Goal: Task Accomplishment & Management: Manage account settings

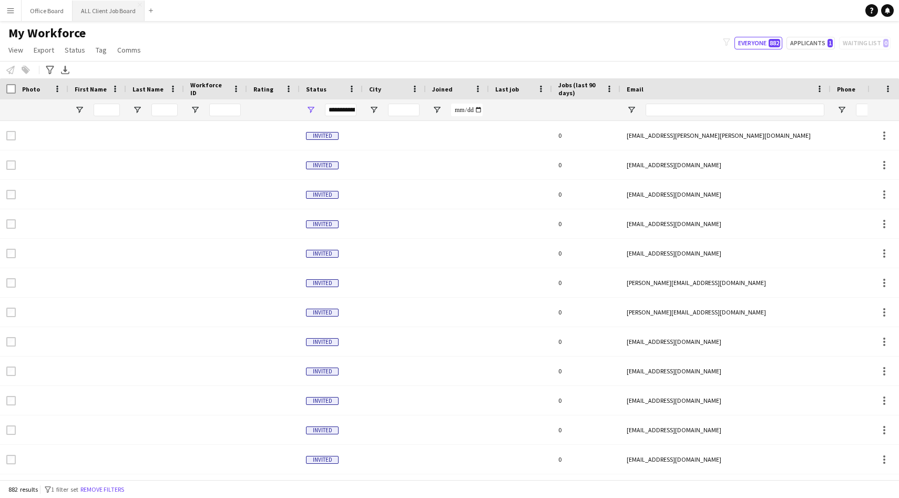
click at [106, 11] on button "ALL Client Job Board Close" at bounding box center [109, 11] width 72 height 21
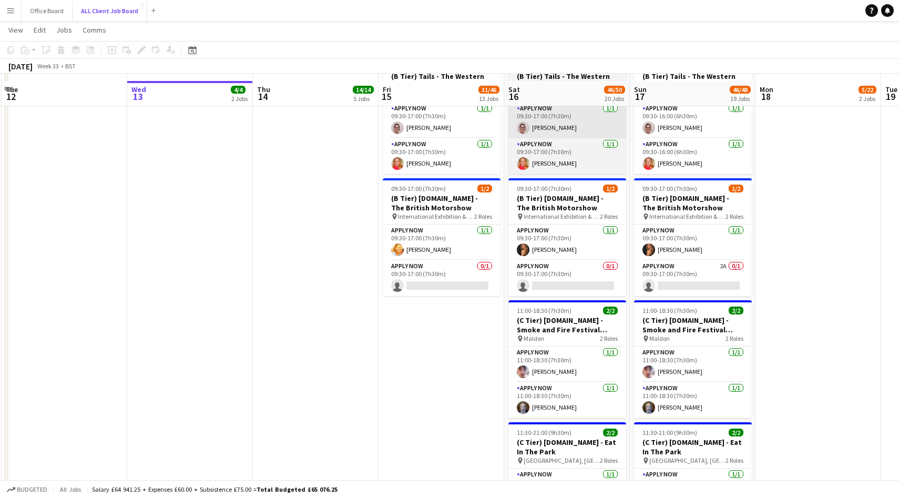
scroll to position [2705, 0]
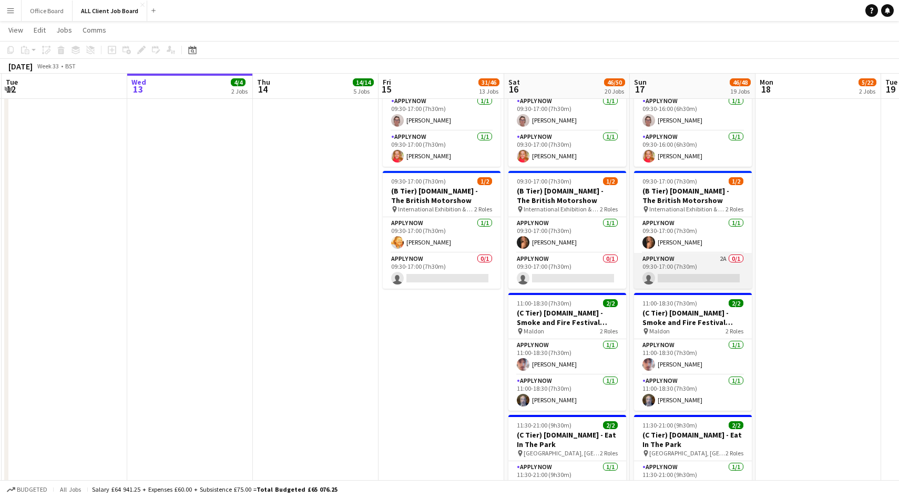
click at [708, 271] on app-card-role "APPLY NOW 2A 0/1 09:30-17:00 (7h30m) single-neutral-actions" at bounding box center [693, 271] width 118 height 36
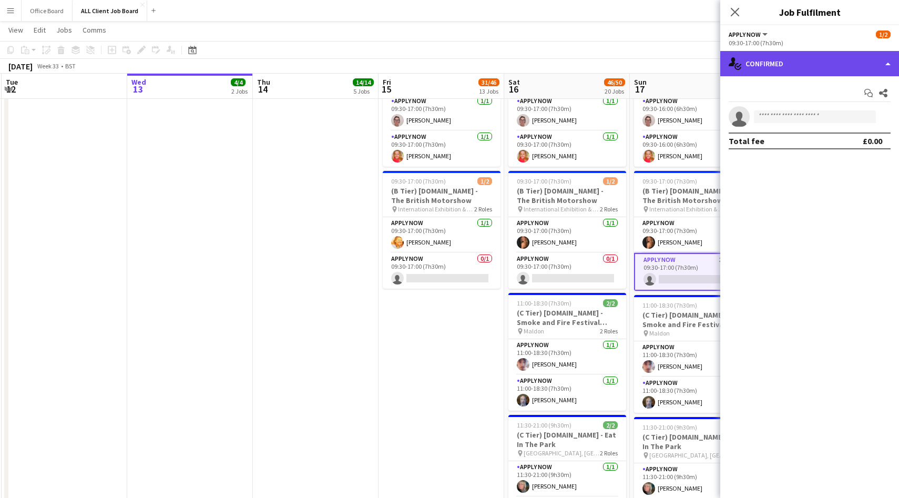
click at [770, 63] on div "single-neutral-actions-check-2 Confirmed" at bounding box center [809, 63] width 179 height 25
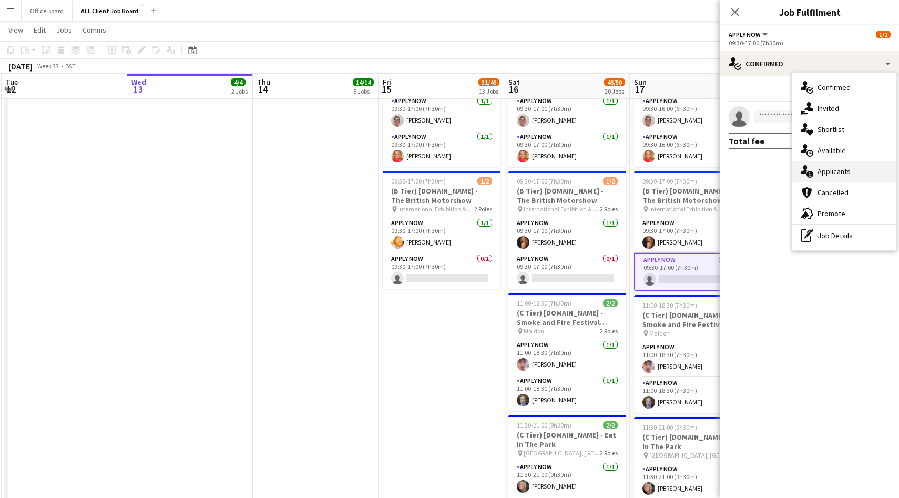
click at [819, 178] on div "single-neutral-actions-information Applicants" at bounding box center [844, 171] width 104 height 21
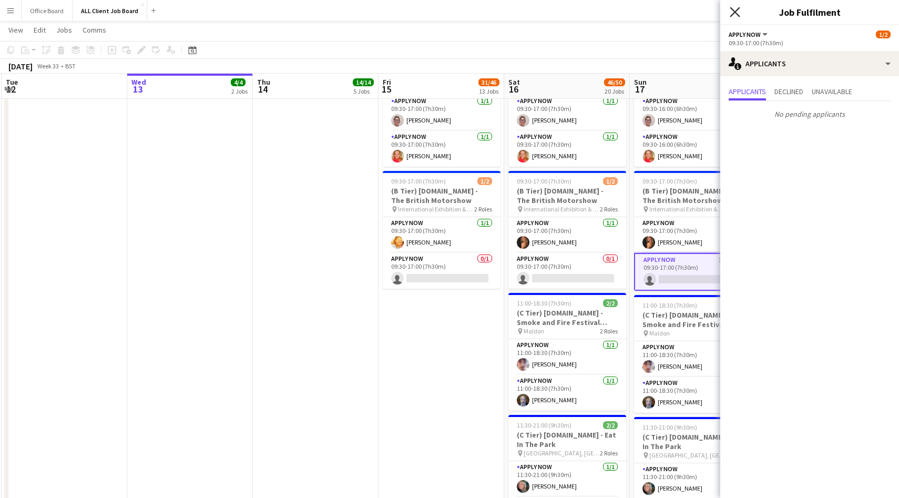
click at [735, 12] on icon at bounding box center [735, 12] width 10 height 10
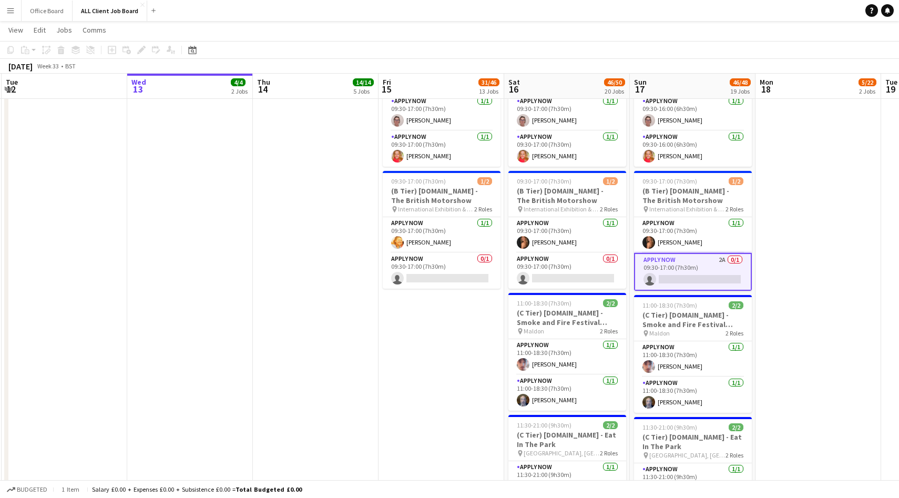
click at [810, 273] on app-date-cell at bounding box center [819, 220] width 126 height 671
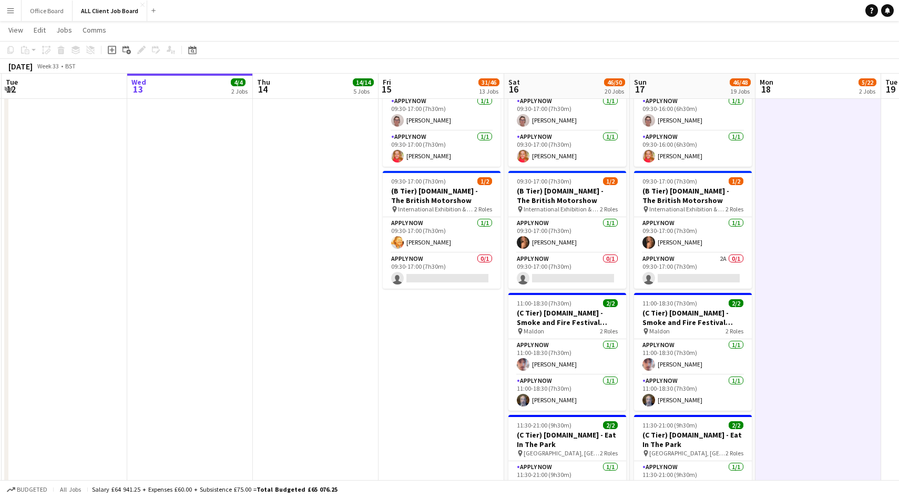
click at [810, 273] on app-date-cell at bounding box center [819, 220] width 126 height 671
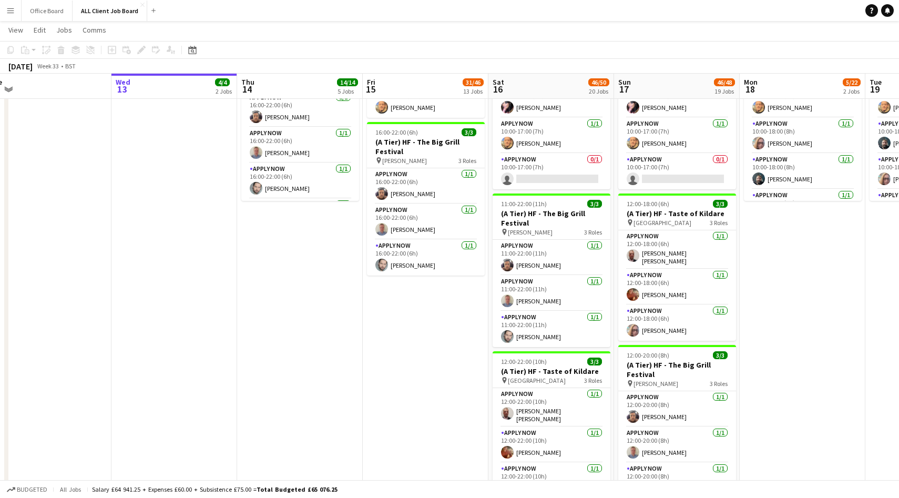
scroll to position [2034, 0]
click at [36, 11] on button "Office Board Close" at bounding box center [47, 11] width 51 height 21
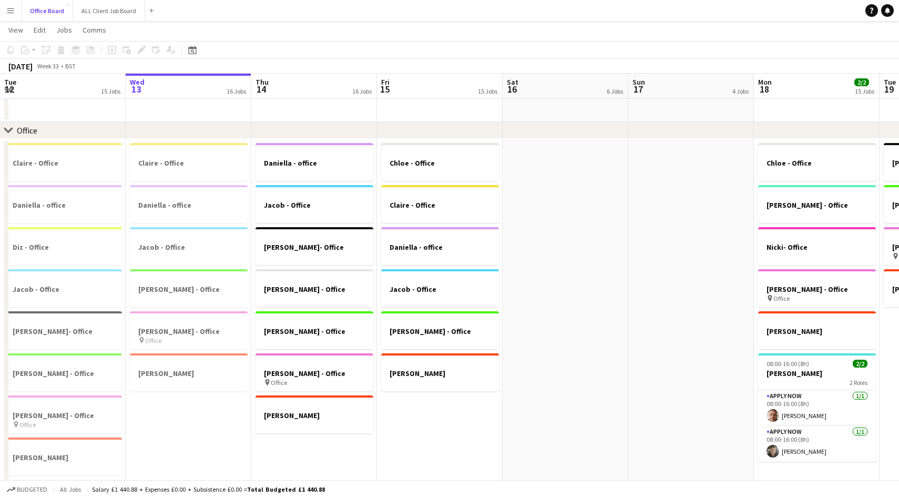
scroll to position [26, 0]
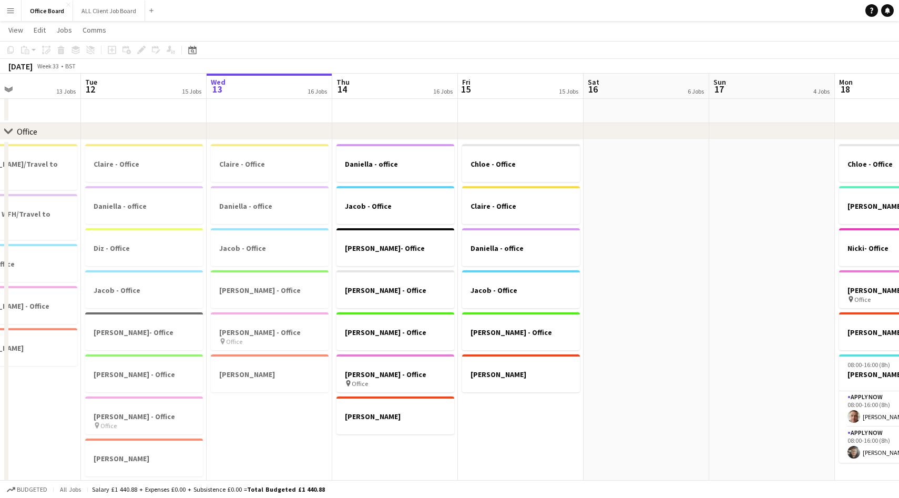
drag, startPoint x: 313, startPoint y: 245, endPoint x: 395, endPoint y: 371, distance: 151.3
drag, startPoint x: 404, startPoint y: 250, endPoint x: 412, endPoint y: 252, distance: 7.7
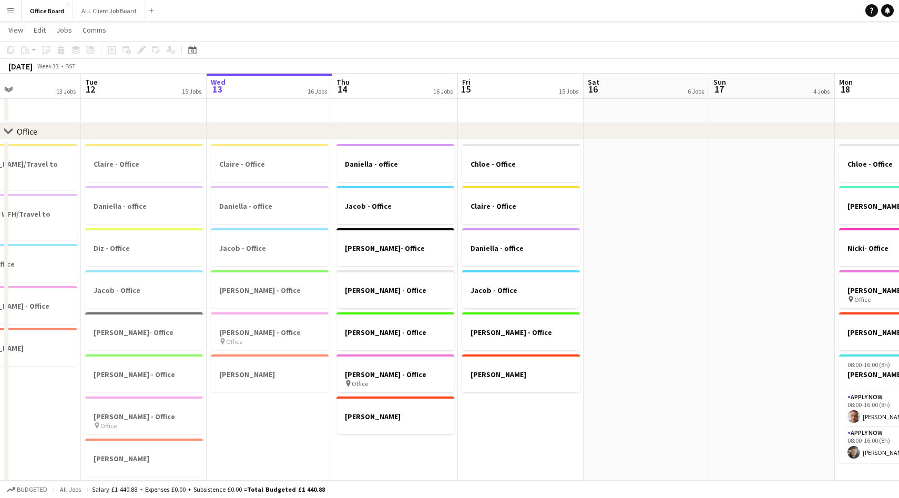
scroll to position [0, 287]
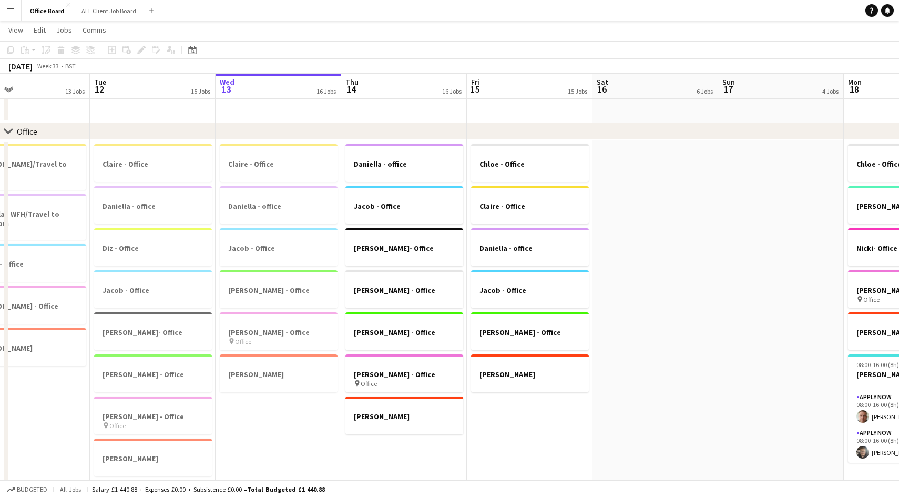
click at [412, 253] on div at bounding box center [404, 257] width 118 height 8
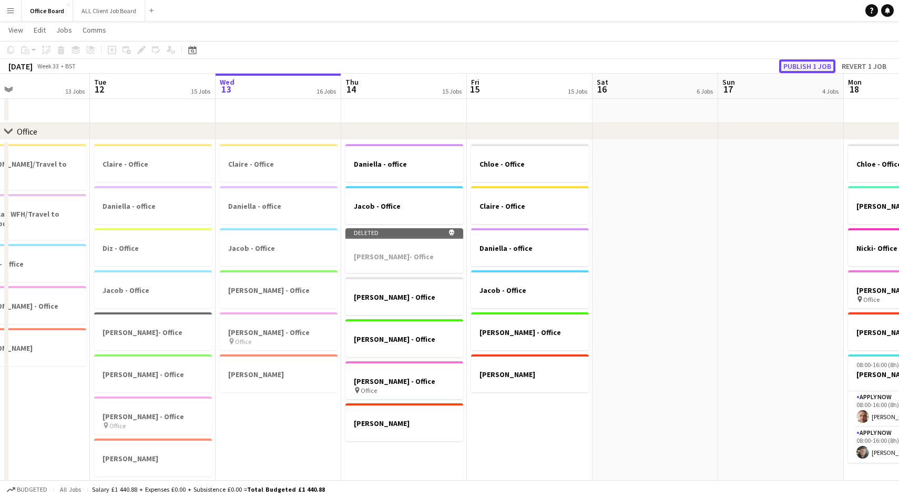
click at [808, 68] on button "Publish 1 job" at bounding box center [807, 66] width 56 height 14
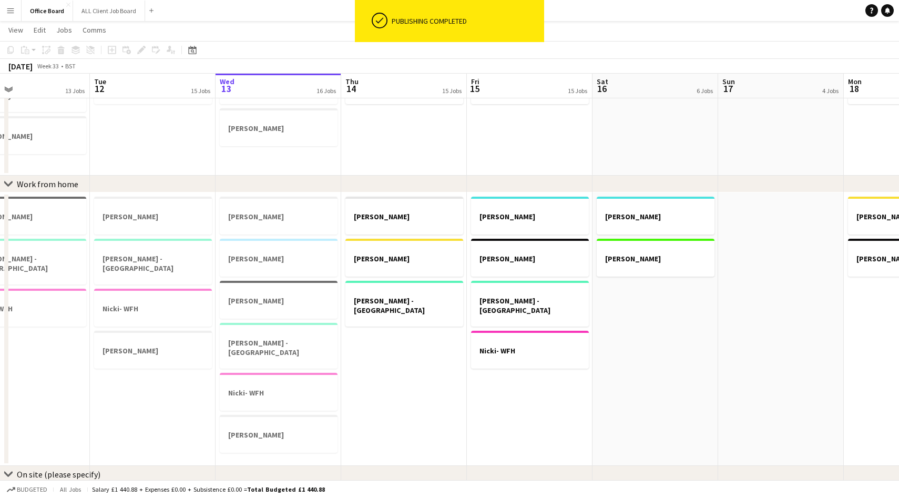
scroll to position [478, 0]
click at [303, 305] on h3 "[PERSON_NAME]" at bounding box center [279, 301] width 118 height 9
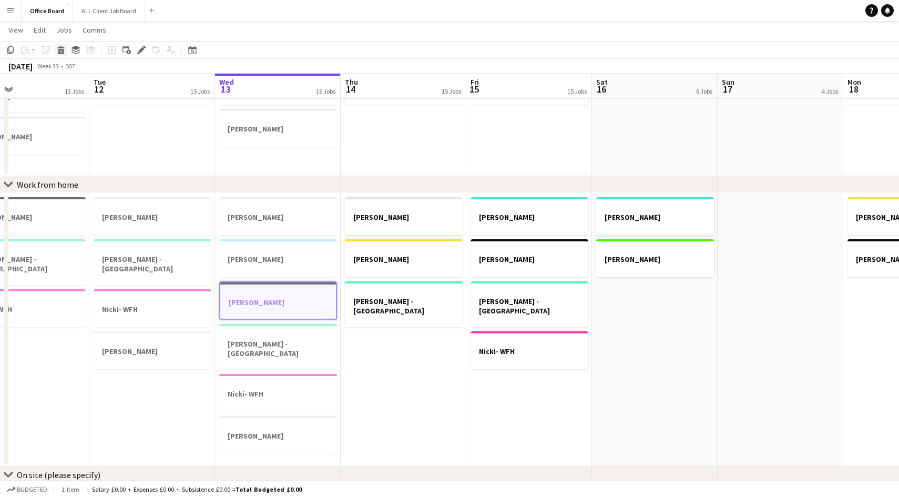
click at [64, 52] on icon "Delete" at bounding box center [61, 50] width 8 height 8
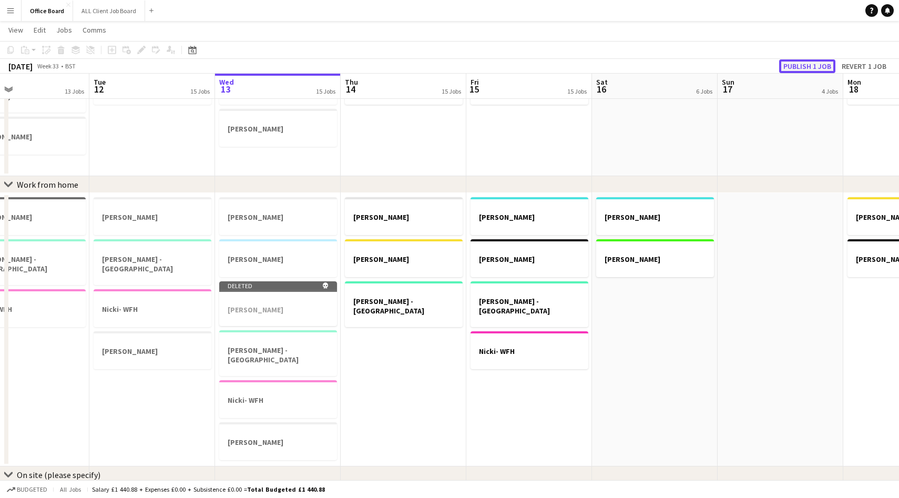
click at [804, 69] on button "Publish 1 job" at bounding box center [807, 66] width 56 height 14
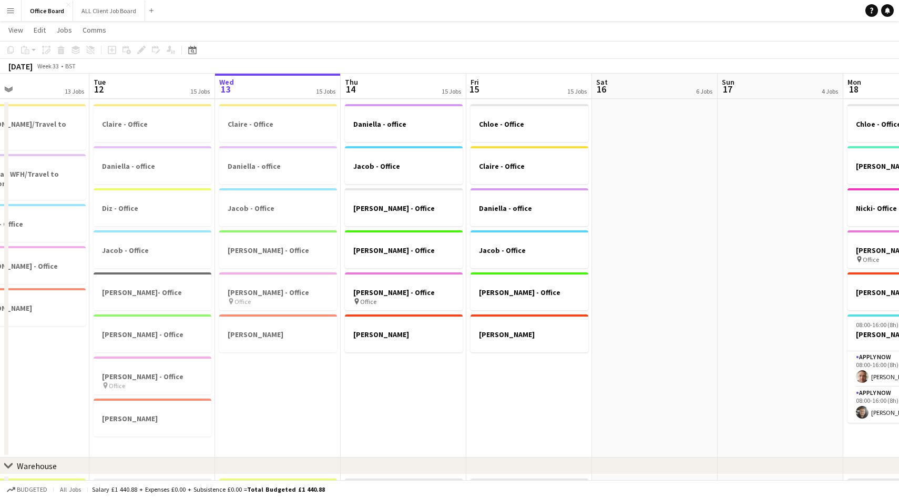
scroll to position [67, 0]
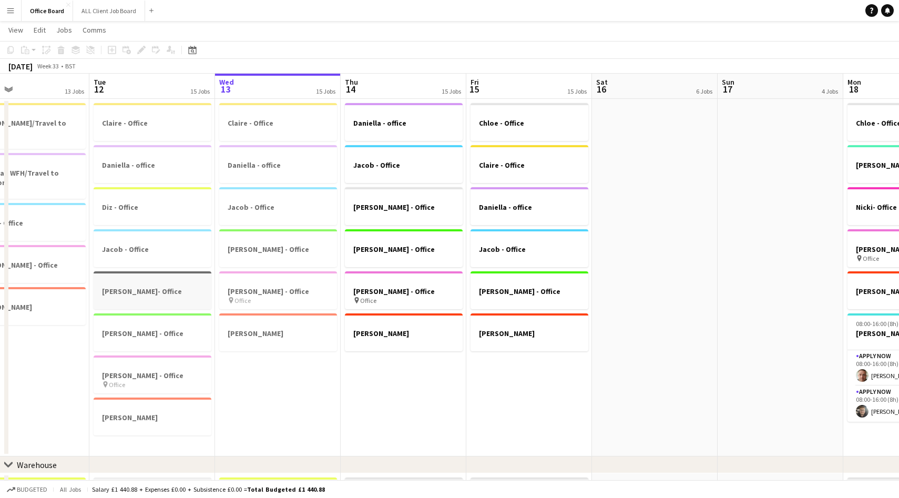
click at [171, 284] on div at bounding box center [153, 282] width 118 height 8
click at [241, 370] on app-date-cell "Claire - Office Daniella - office [PERSON_NAME] - Office [PERSON_NAME] - Office…" at bounding box center [278, 278] width 126 height 358
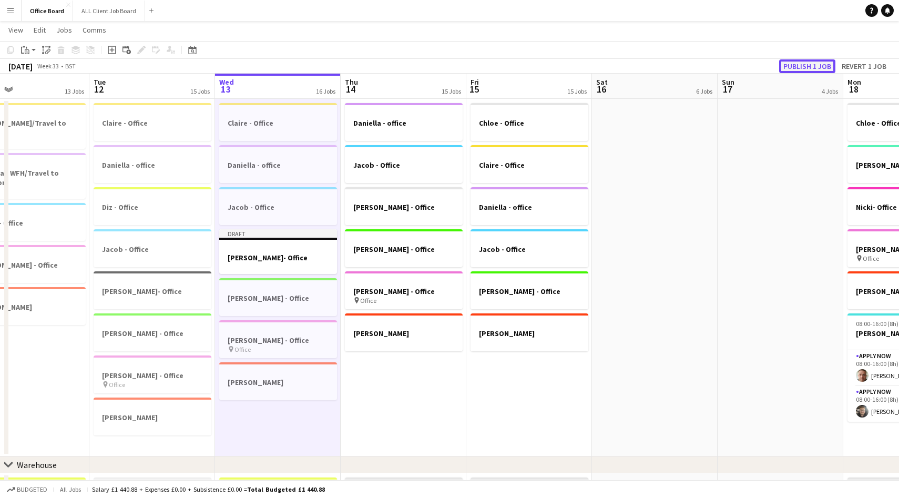
click at [797, 69] on button "Publish 1 job" at bounding box center [807, 66] width 56 height 14
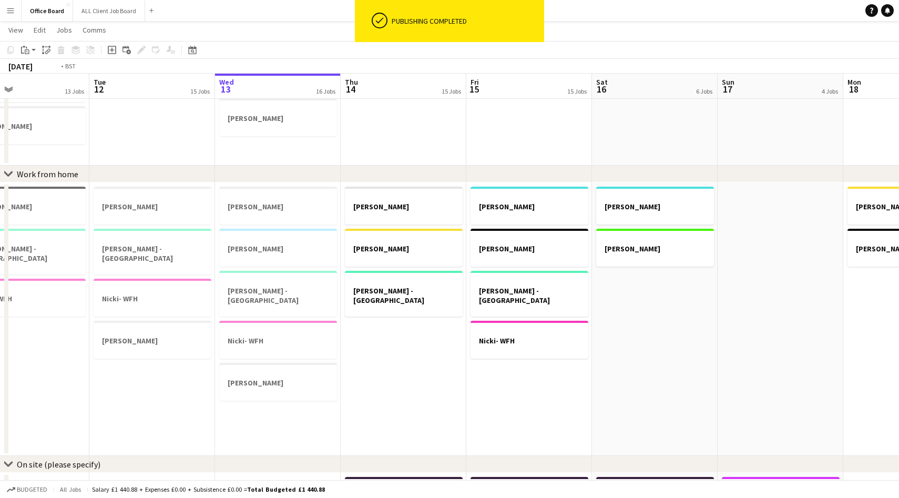
scroll to position [0, 222]
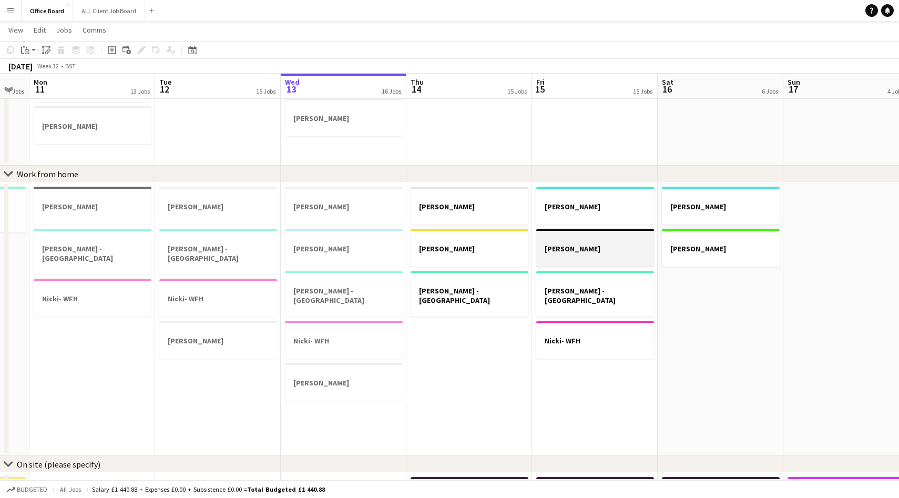
click at [575, 260] on div at bounding box center [595, 257] width 118 height 8
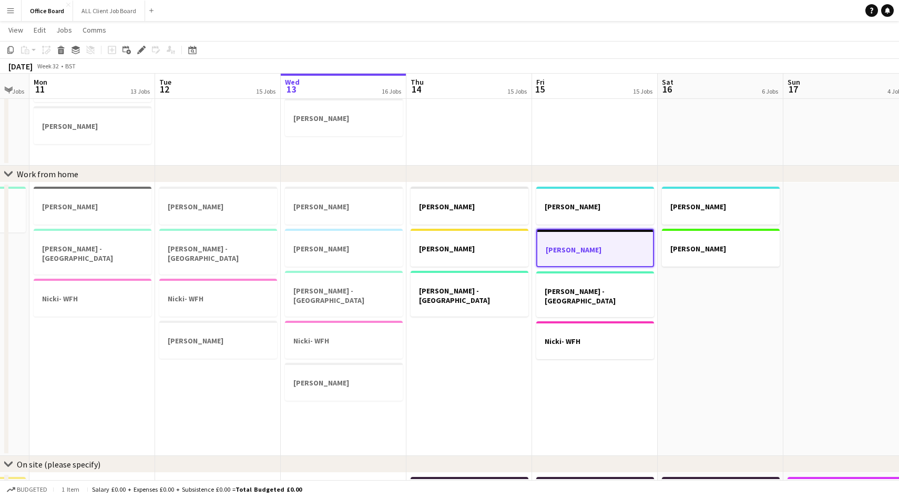
click at [453, 370] on app-date-cell "[PERSON_NAME] [PERSON_NAME] - WFH [PERSON_NAME] - [GEOGRAPHIC_DATA]" at bounding box center [469, 318] width 126 height 273
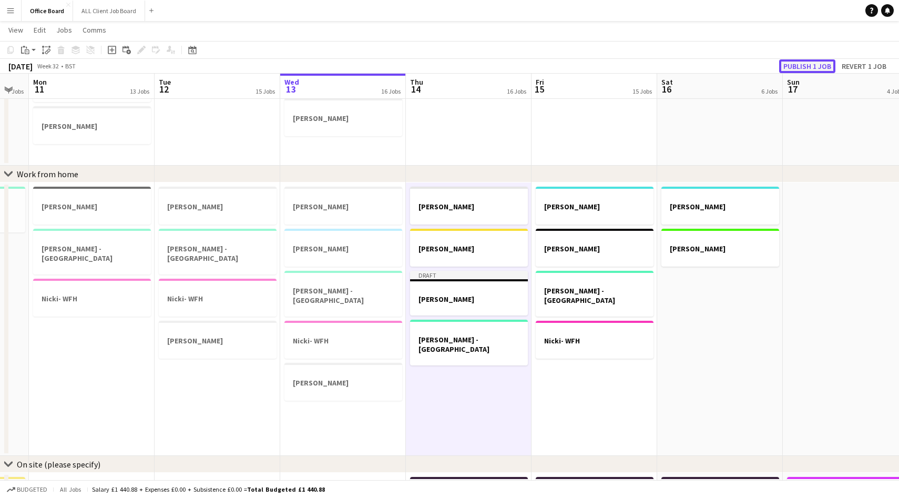
click at [817, 63] on button "Publish 1 job" at bounding box center [807, 66] width 56 height 14
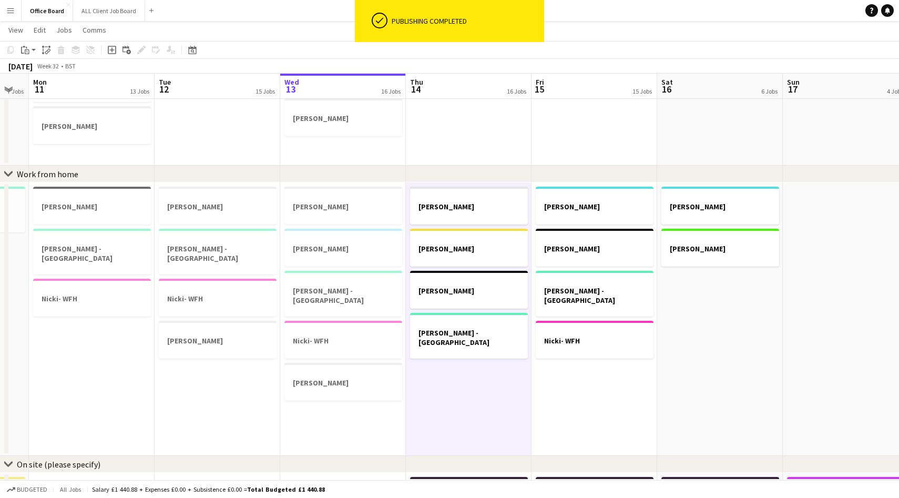
click at [486, 406] on app-date-cell "[PERSON_NAME] [PERSON_NAME] [PERSON_NAME]- WFH [PERSON_NAME] - [GEOGRAPHIC_DATA]" at bounding box center [469, 318] width 126 height 273
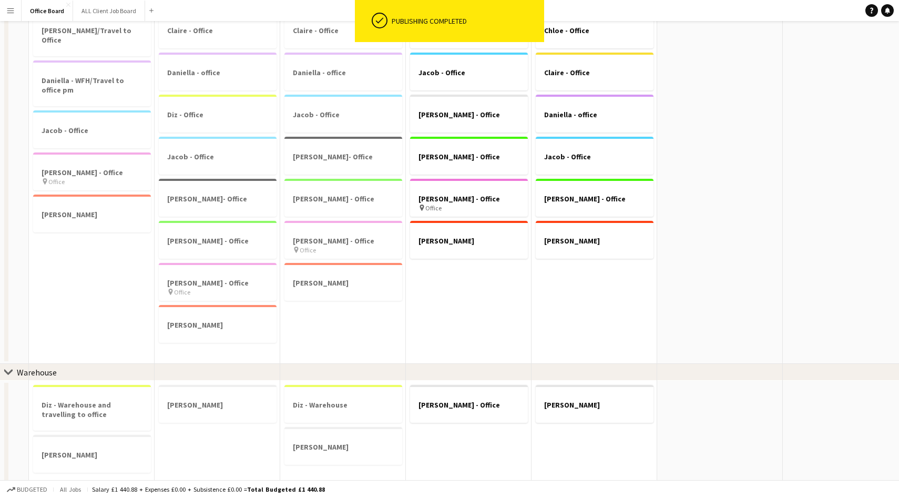
scroll to position [0, 0]
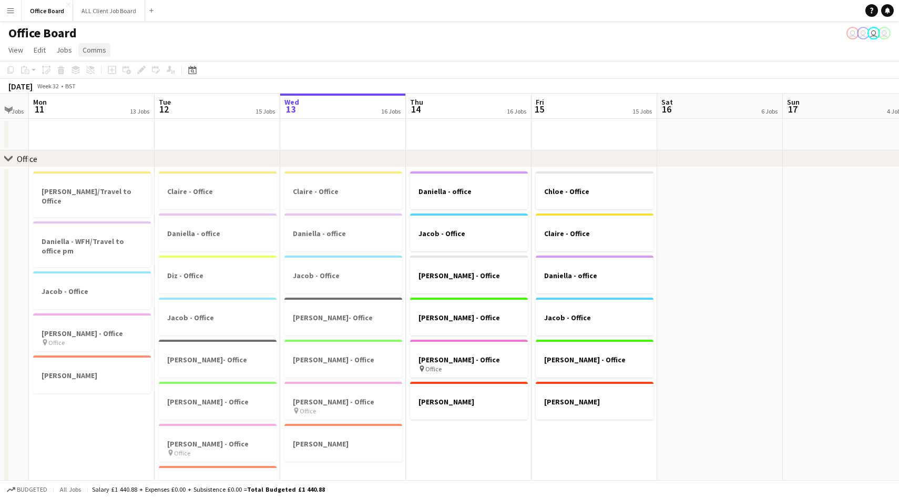
click at [85, 46] on span "Comms" at bounding box center [95, 49] width 24 height 9
click at [107, 7] on button "ALL Client Job Board Close" at bounding box center [109, 11] width 72 height 21
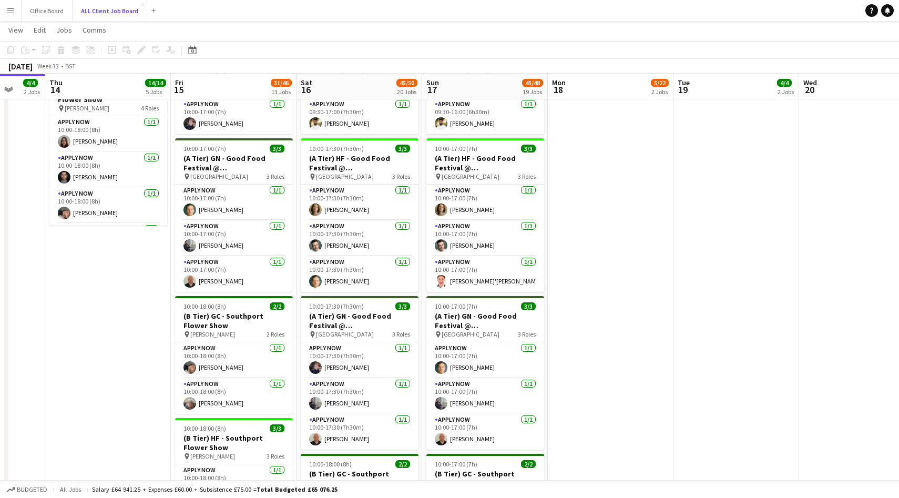
scroll to position [618, 0]
click at [357, 359] on app-card-role "APPLY NOW [DATE] 10:00-17:30 (7h30m) [PERSON_NAME]" at bounding box center [360, 360] width 118 height 36
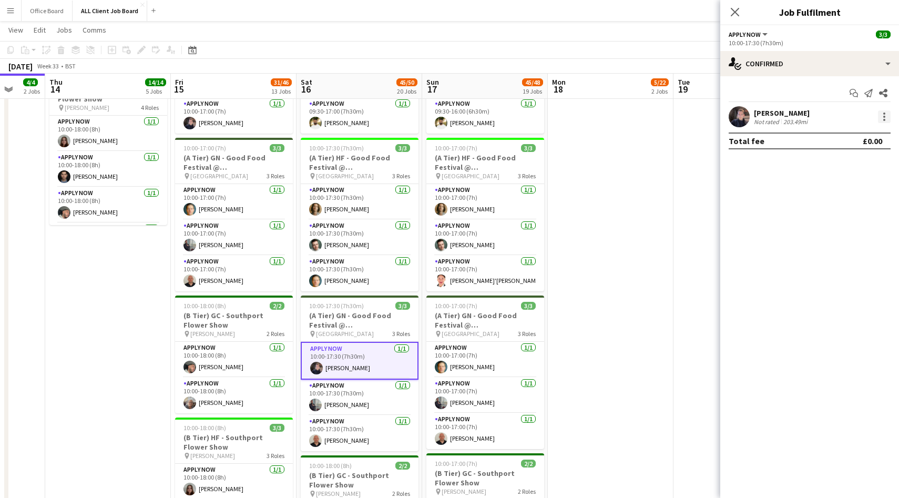
click at [884, 116] on div at bounding box center [884, 117] width 2 height 2
click at [837, 167] on button "Switch crew" at bounding box center [850, 161] width 82 height 25
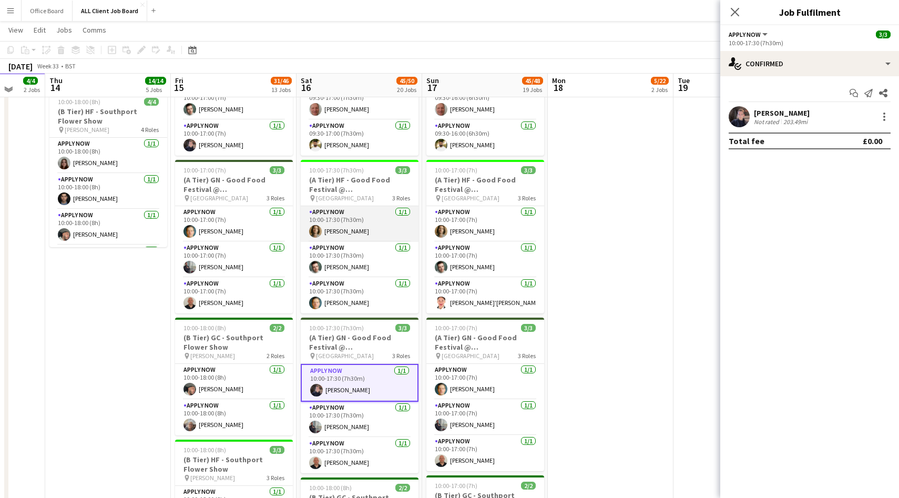
click at [374, 236] on app-card-role "APPLY NOW [DATE] 10:00-17:30 (7h30m) [PERSON_NAME]" at bounding box center [360, 224] width 118 height 36
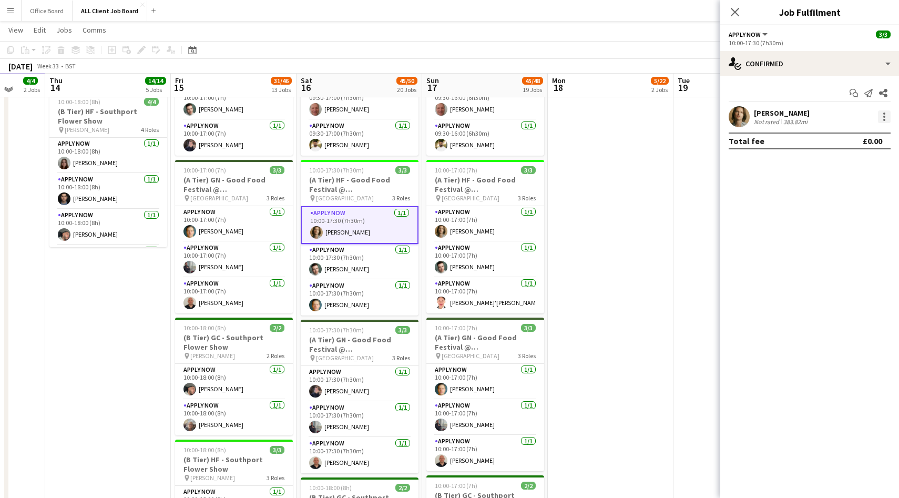
click at [888, 115] on div at bounding box center [884, 116] width 13 height 13
click at [841, 159] on span "Switch with" at bounding box center [838, 161] width 42 height 9
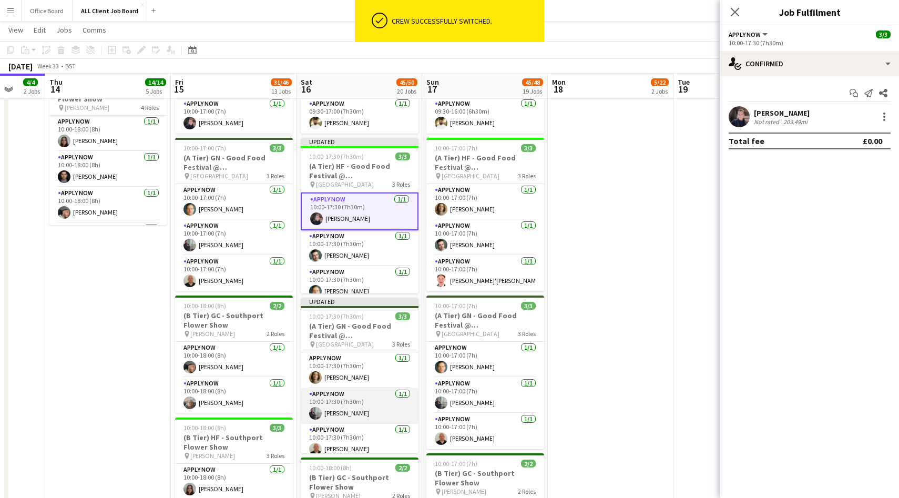
click at [367, 397] on app-card-role "APPLY NOW [DATE] 10:00-17:30 (7h30m) [PERSON_NAME]" at bounding box center [360, 406] width 118 height 36
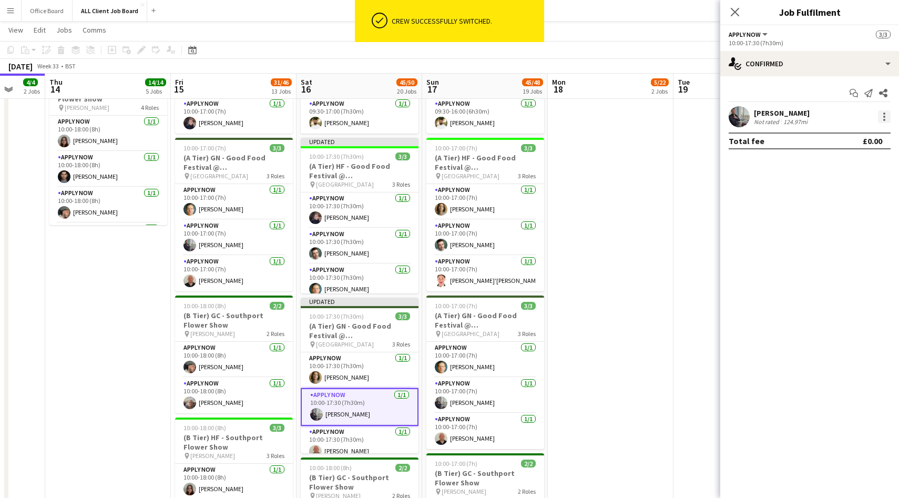
click at [882, 120] on div at bounding box center [884, 116] width 13 height 13
click at [845, 159] on span "Switch crew" at bounding box center [839, 161] width 45 height 9
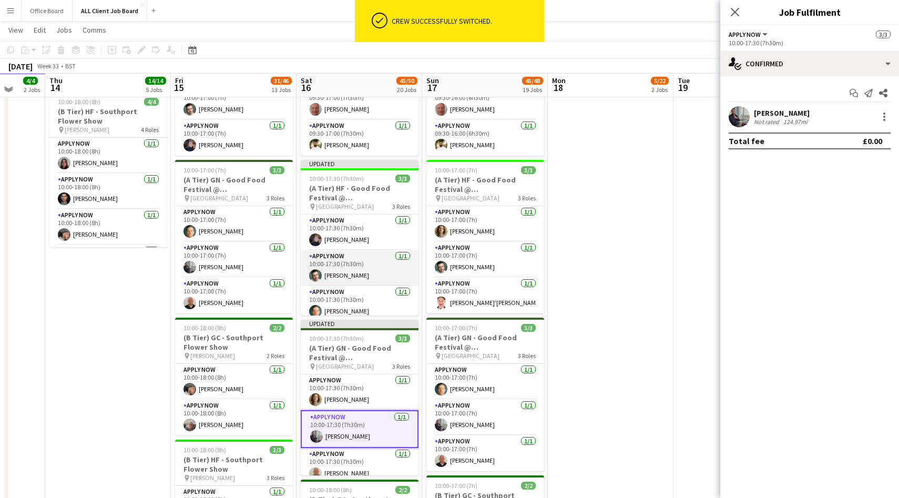
click at [393, 269] on app-card-role "APPLY NOW [DATE] 10:00-17:30 (7h30m) [PERSON_NAME]" at bounding box center [360, 268] width 118 height 36
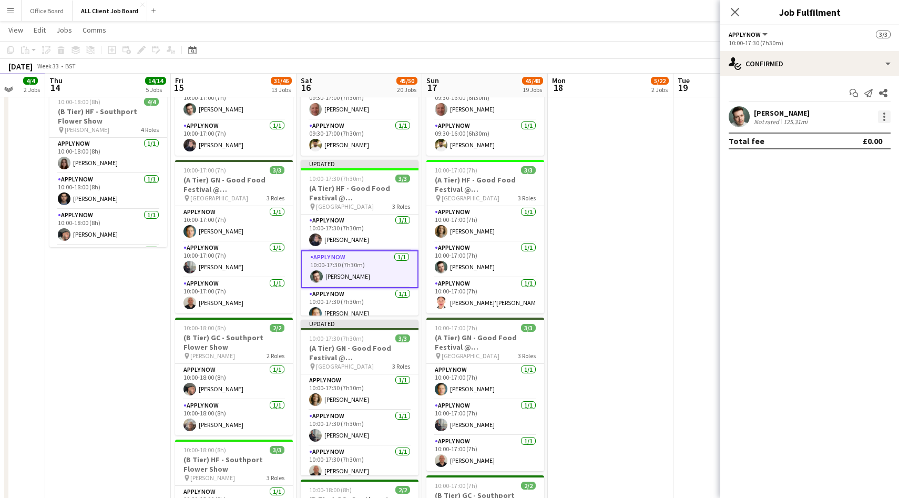
click at [884, 118] on div at bounding box center [884, 116] width 13 height 13
click at [834, 164] on span "Switch with" at bounding box center [838, 161] width 42 height 9
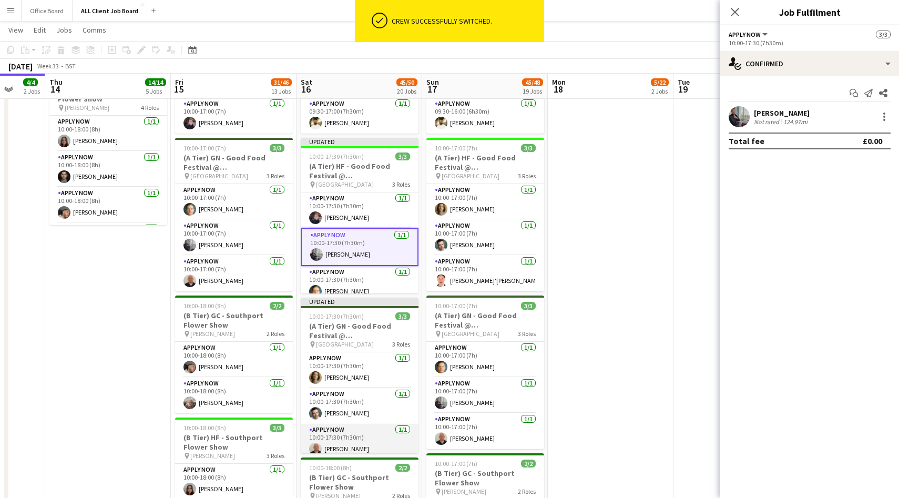
click at [361, 440] on app-card-role "APPLY NOW [DATE] 10:00-17:30 (7h30m) [PERSON_NAME]" at bounding box center [360, 442] width 118 height 36
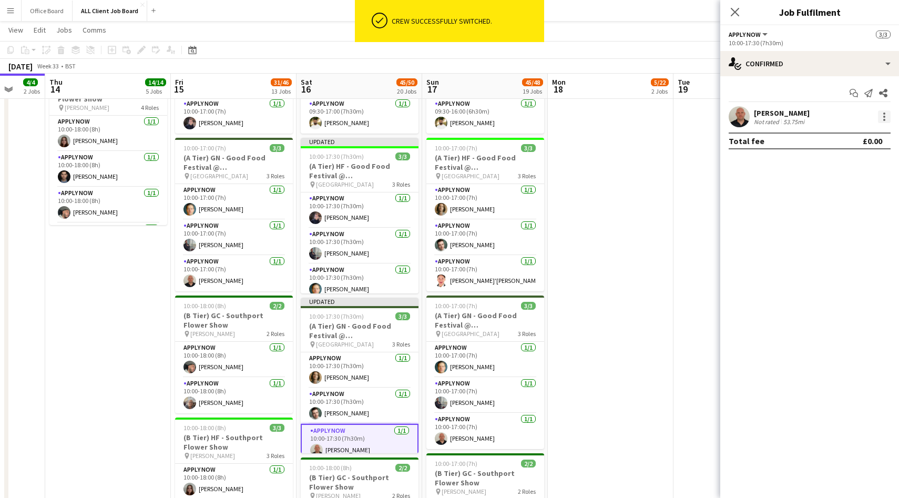
click at [886, 116] on div at bounding box center [884, 116] width 13 height 13
click at [848, 159] on span "Switch crew" at bounding box center [839, 161] width 45 height 9
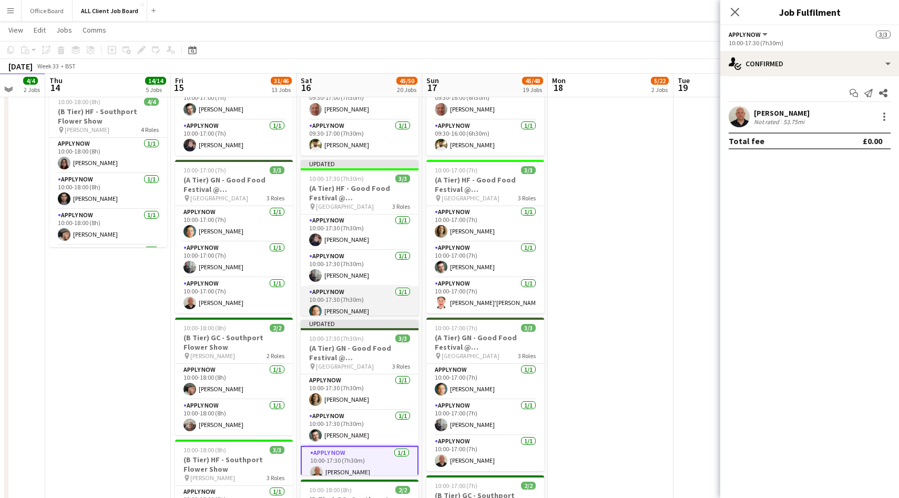
click at [358, 301] on app-card-role "APPLY NOW [DATE] 10:00-17:30 (7h30m) [PERSON_NAME]" at bounding box center [360, 304] width 118 height 36
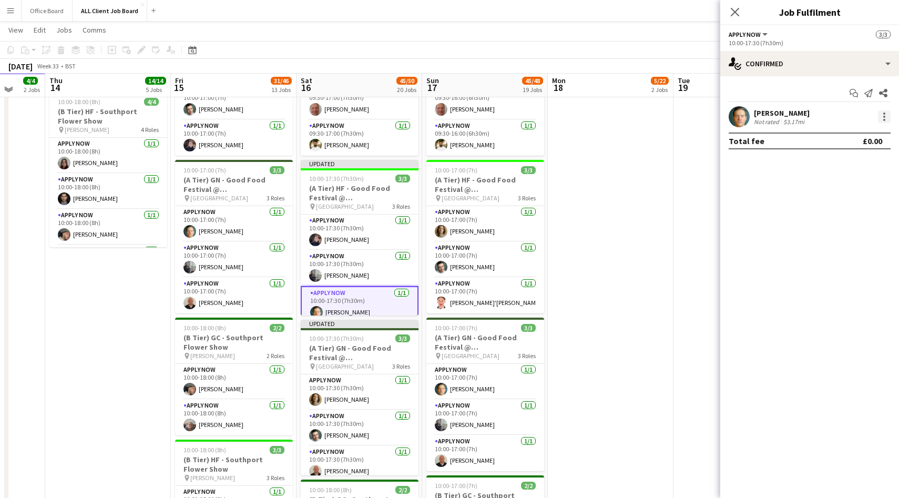
click at [884, 120] on div at bounding box center [884, 120] width 2 height 2
click at [858, 161] on span "Switch with" at bounding box center [838, 161] width 42 height 9
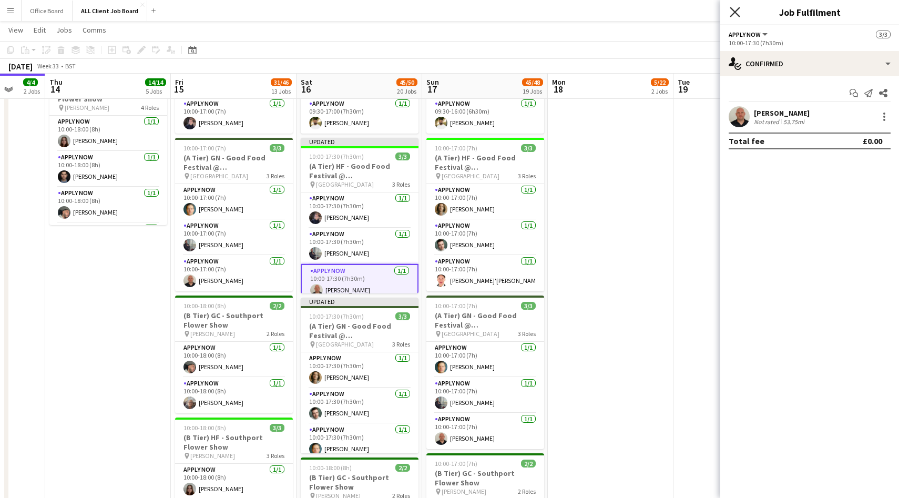
click at [737, 9] on icon at bounding box center [735, 12] width 10 height 10
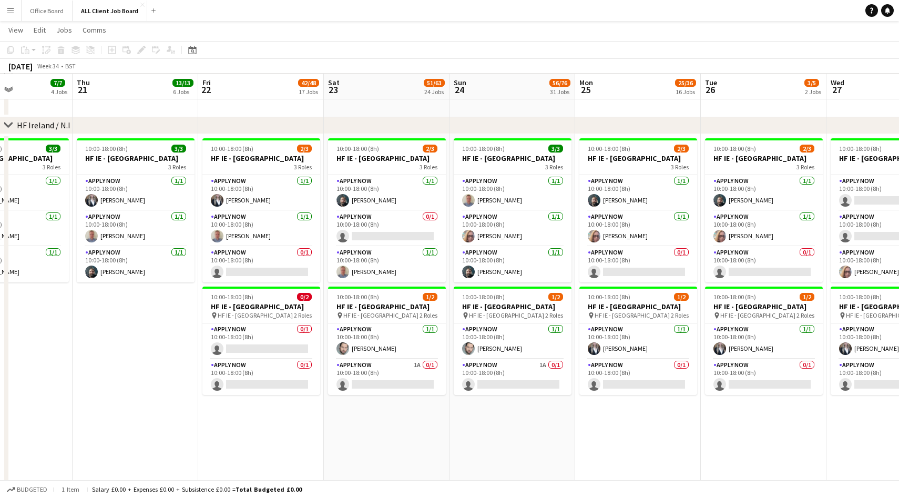
scroll to position [0, 374]
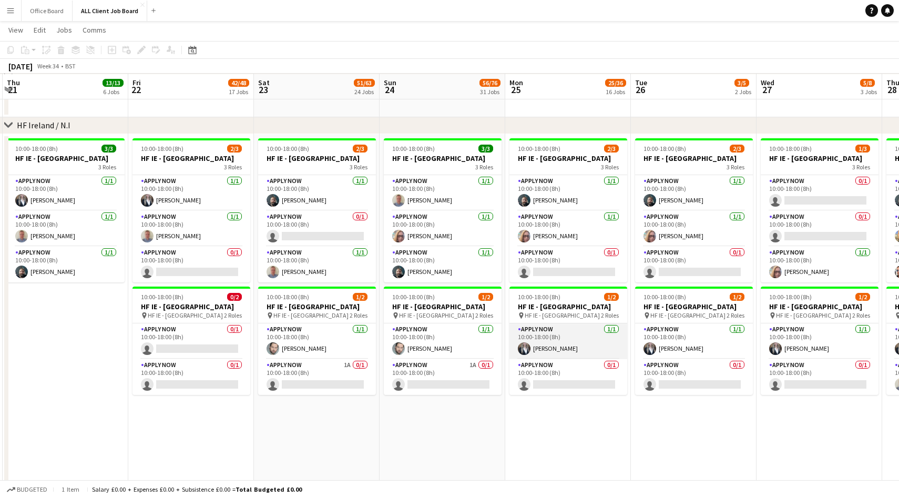
click at [522, 355] on app-user-avatar at bounding box center [524, 348] width 13 height 13
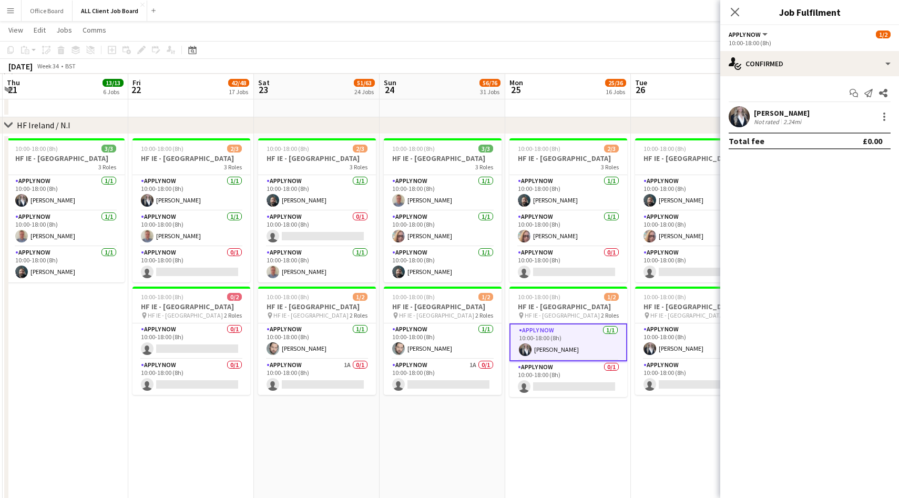
click at [746, 115] on app-user-avatar at bounding box center [739, 116] width 21 height 21
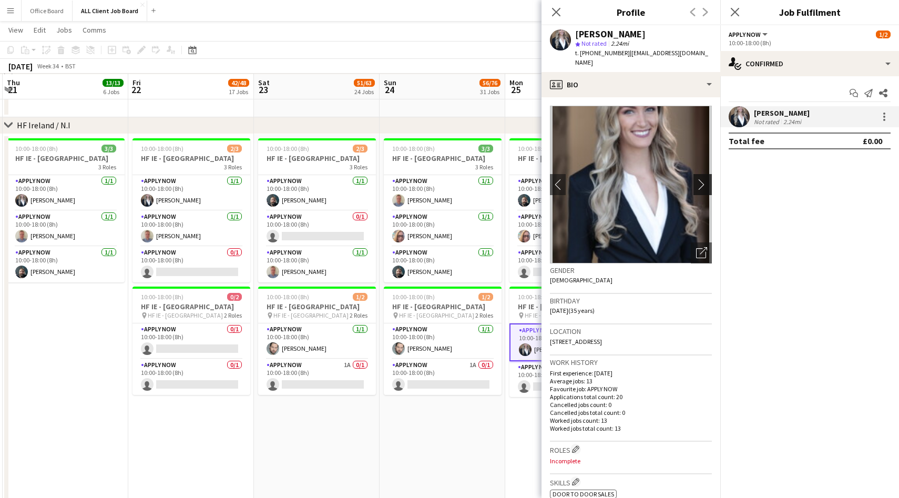
click at [706, 179] on app-icon "chevron-right" at bounding box center [704, 184] width 16 height 11
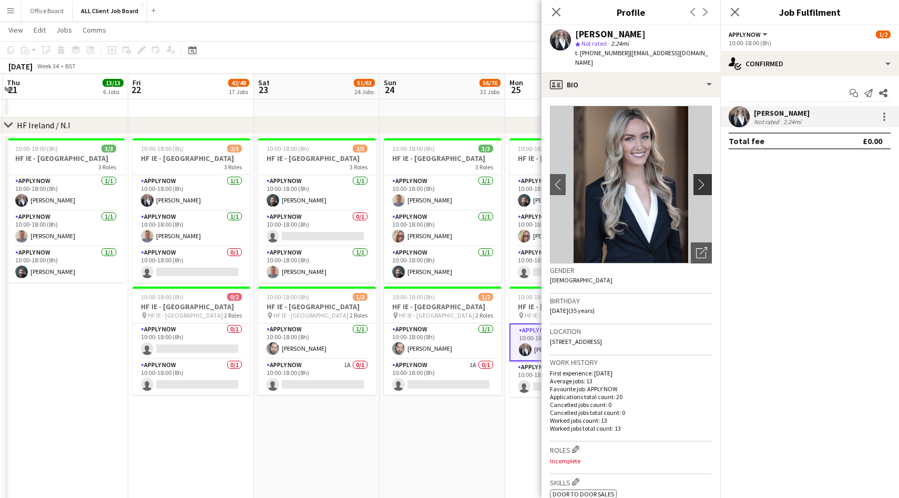
click at [706, 179] on app-icon "chevron-right" at bounding box center [704, 184] width 16 height 11
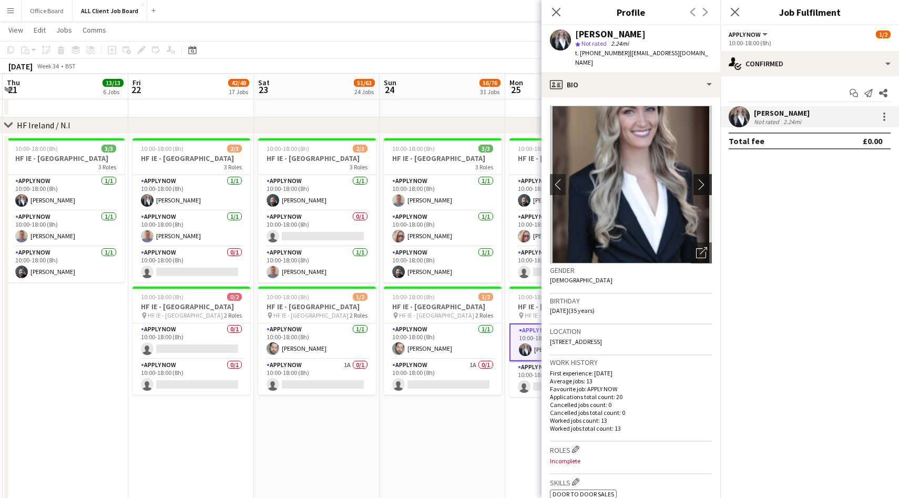
click at [706, 179] on app-icon "chevron-right" at bounding box center [704, 184] width 16 height 11
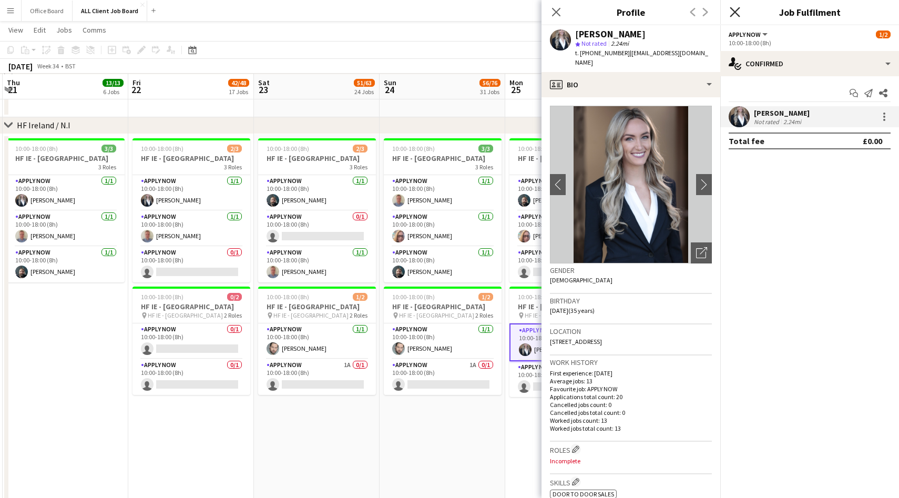
click at [737, 10] on icon at bounding box center [735, 12] width 10 height 10
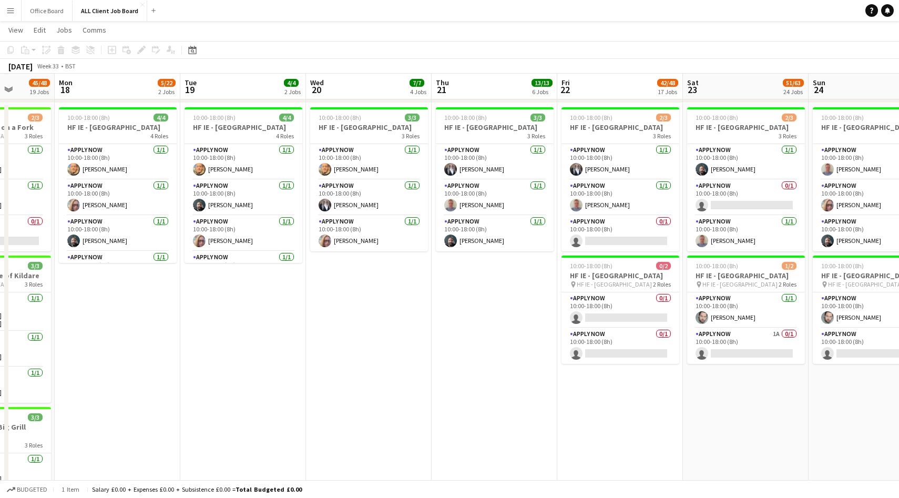
scroll to position [0, 301]
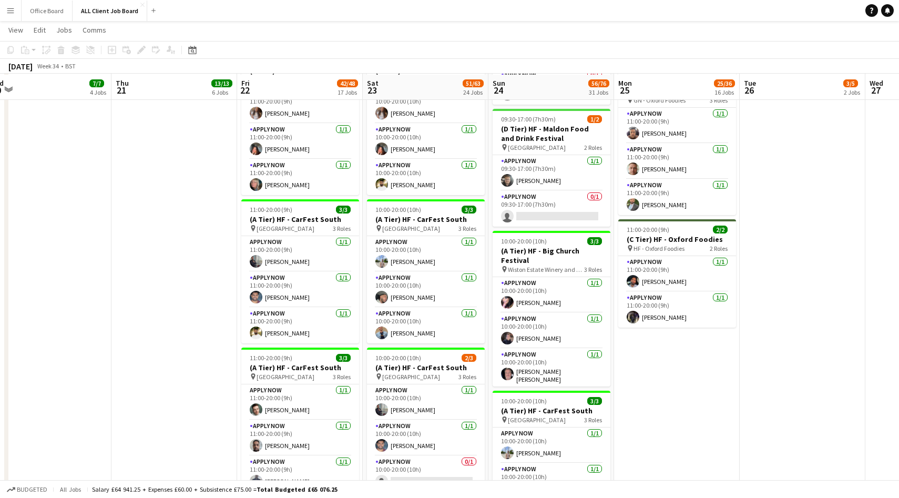
scroll to position [1262, 0]
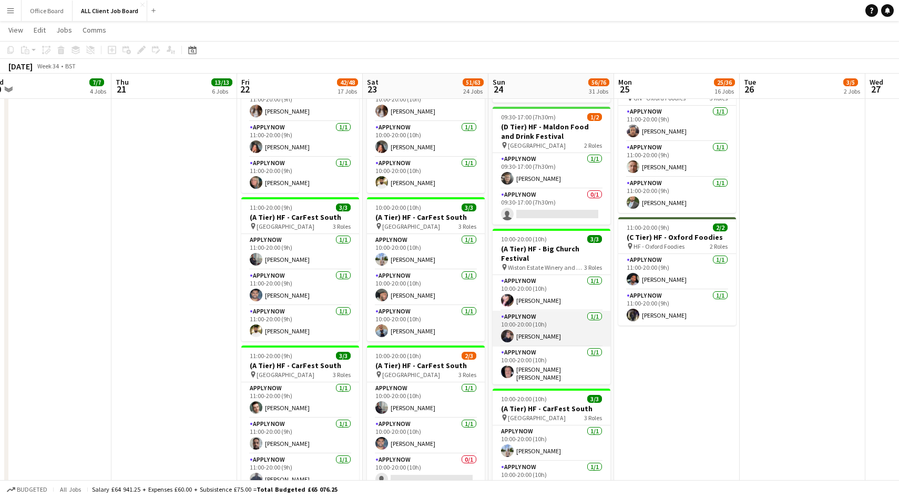
click at [554, 324] on app-card-role "APPLY NOW 1/1 10:00-20:00 (10h) Scott Kay" at bounding box center [552, 329] width 118 height 36
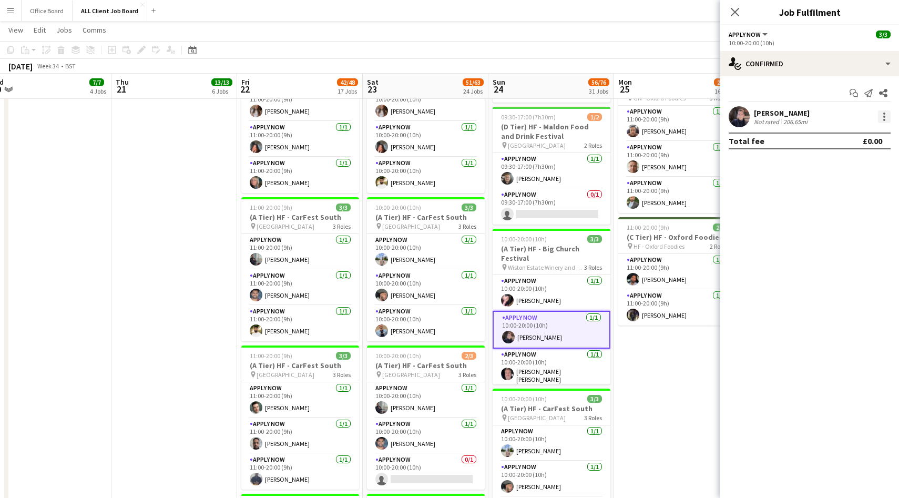
click at [885, 117] on div at bounding box center [884, 117] width 2 height 2
click at [735, 15] on div at bounding box center [449, 249] width 899 height 498
click at [735, 13] on icon "Close pop-in" at bounding box center [735, 12] width 10 height 10
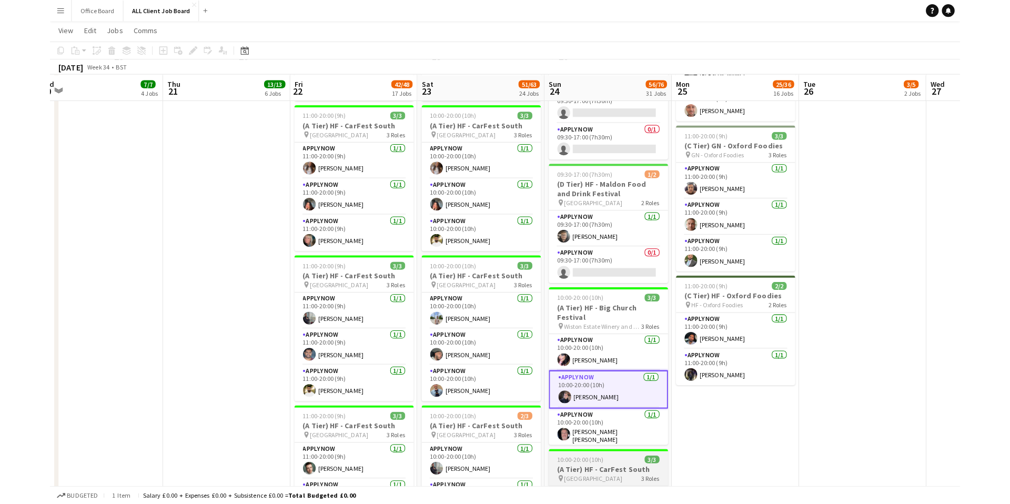
scroll to position [1206, 0]
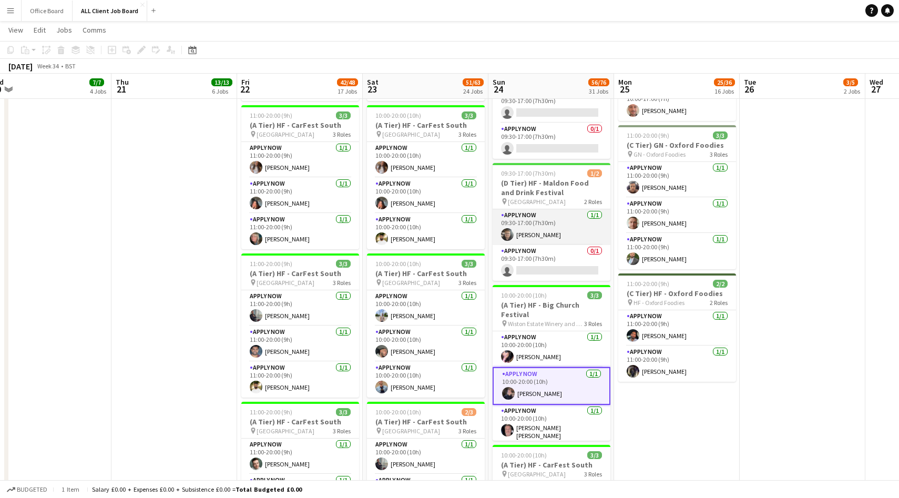
click at [566, 239] on app-card-role "APPLY NOW 1/1 09:30-17:00 (7h30m) Joseph Grayson" at bounding box center [552, 227] width 118 height 36
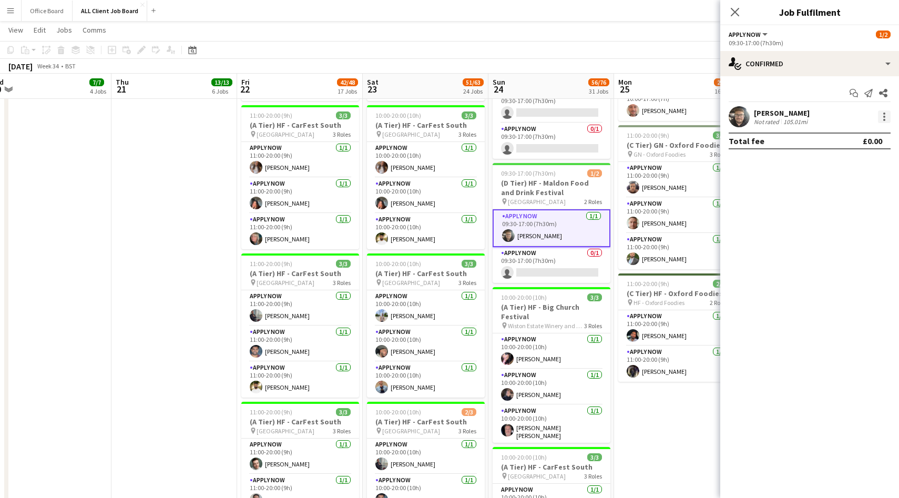
click at [889, 118] on div at bounding box center [884, 116] width 13 height 13
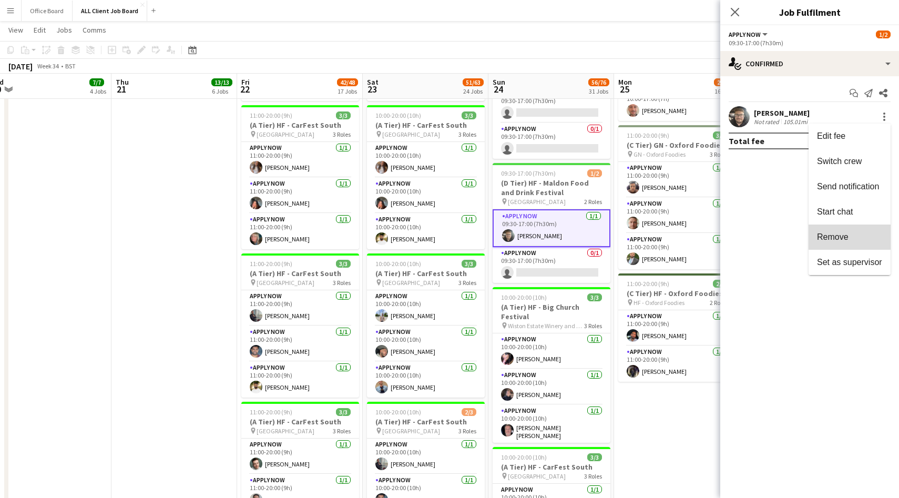
click at [838, 235] on span "Remove" at bounding box center [833, 236] width 32 height 9
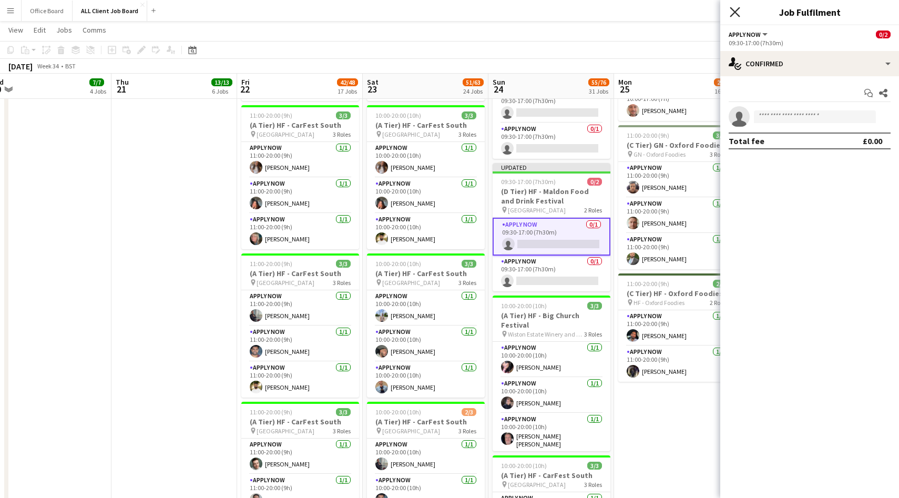
click at [734, 10] on icon at bounding box center [735, 12] width 10 height 10
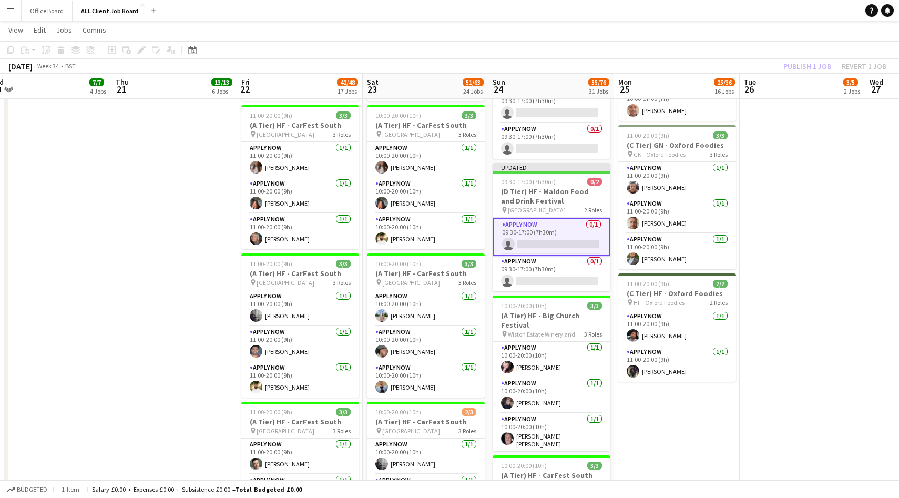
click at [793, 65] on div "Publish 1 job Revert 1 job" at bounding box center [835, 66] width 128 height 14
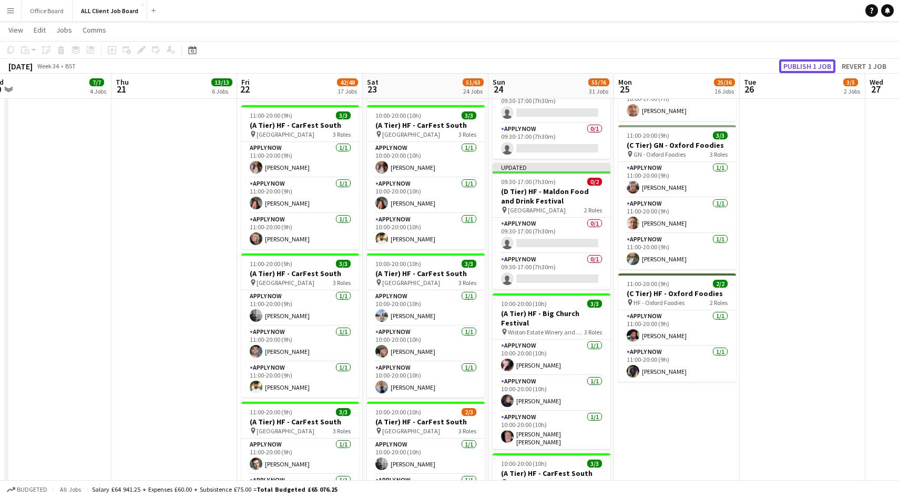
click at [793, 65] on button "Publish 1 job" at bounding box center [807, 66] width 56 height 14
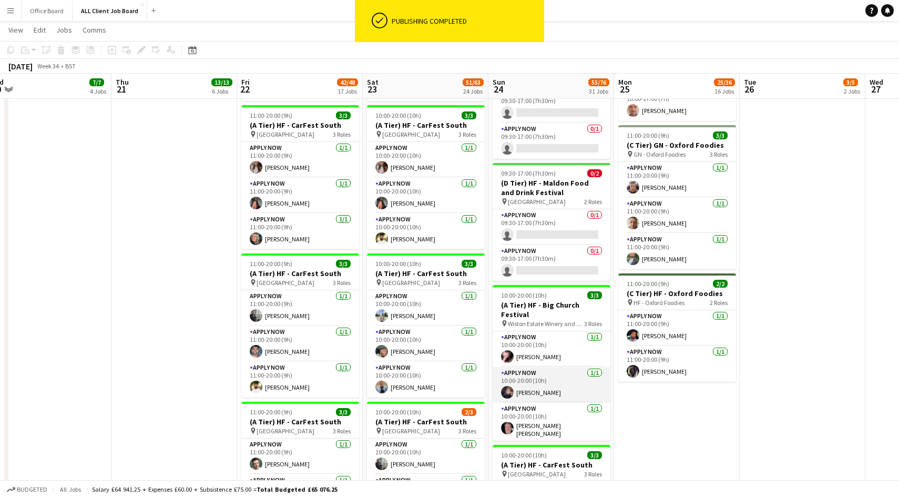
click at [550, 388] on app-card-role "APPLY NOW 1/1 10:00-20:00 (10h) Scott Kay" at bounding box center [552, 385] width 118 height 36
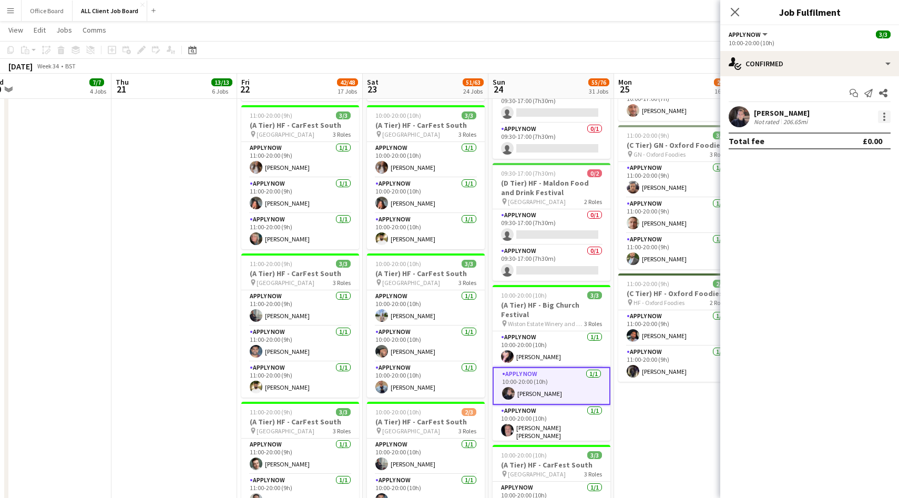
click at [886, 117] on div at bounding box center [884, 116] width 13 height 13
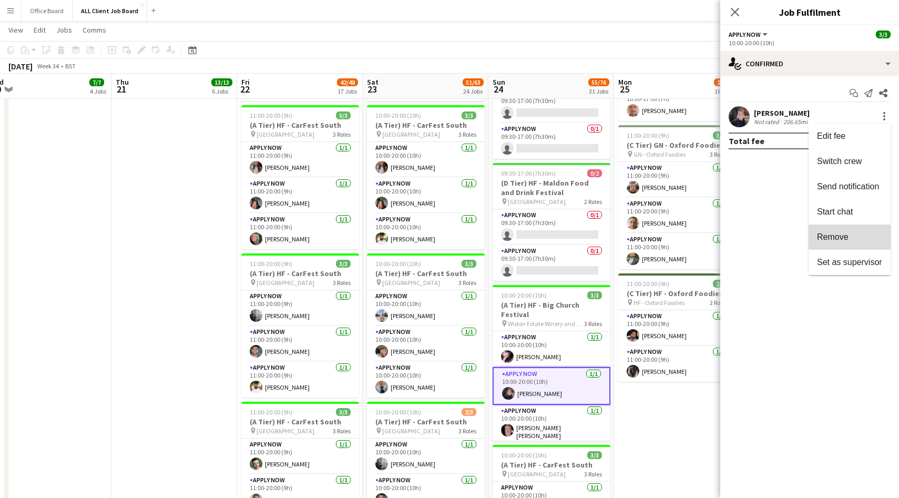
click at [847, 237] on span "Remove" at bounding box center [833, 236] width 32 height 9
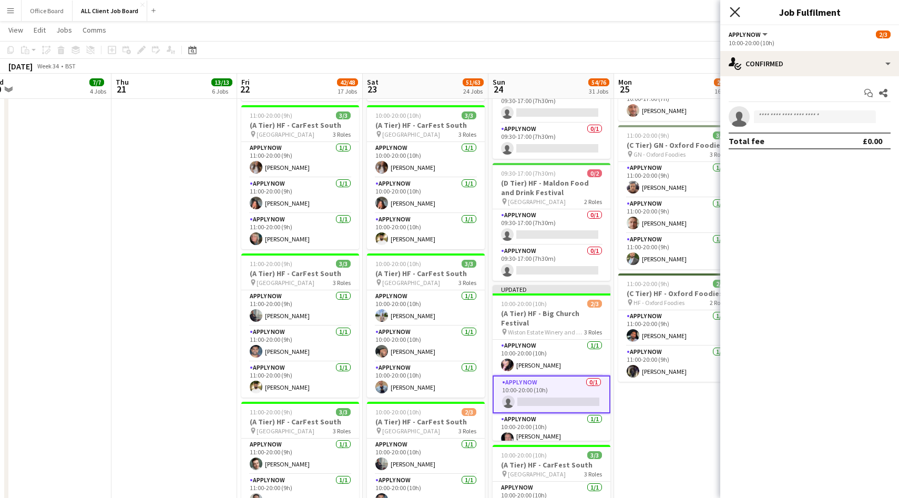
click at [734, 12] on icon at bounding box center [735, 12] width 10 height 10
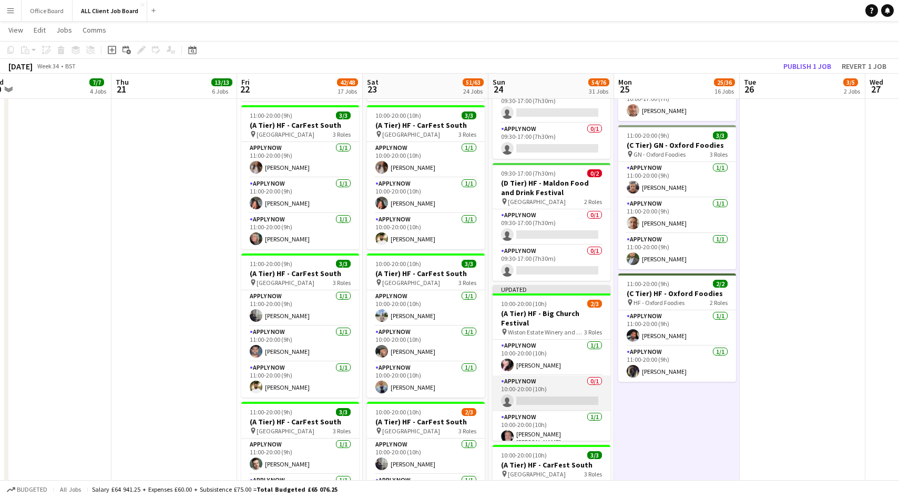
click at [562, 399] on app-card-role "APPLY NOW 0/1 10:00-20:00 (10h) single-neutral-actions" at bounding box center [552, 393] width 118 height 36
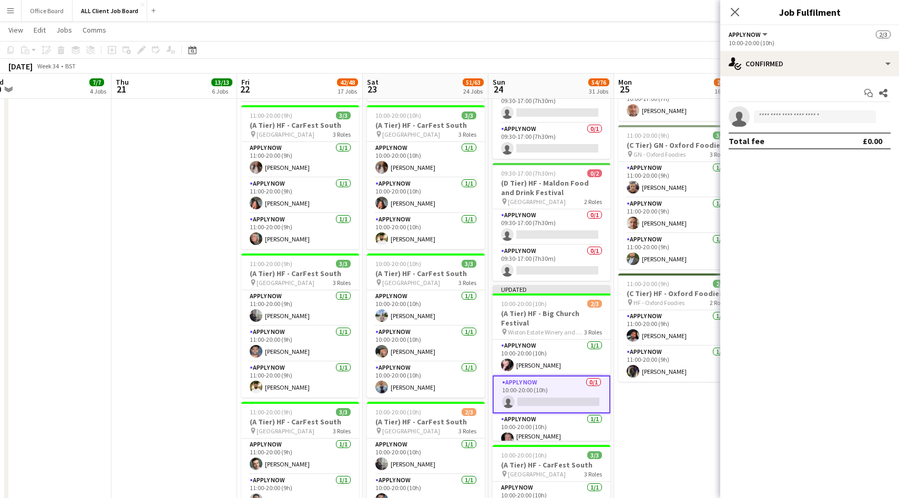
click at [810, 108] on app-invite-slot "single-neutral-actions" at bounding box center [809, 116] width 179 height 21
click at [797, 118] on input at bounding box center [815, 116] width 122 height 13
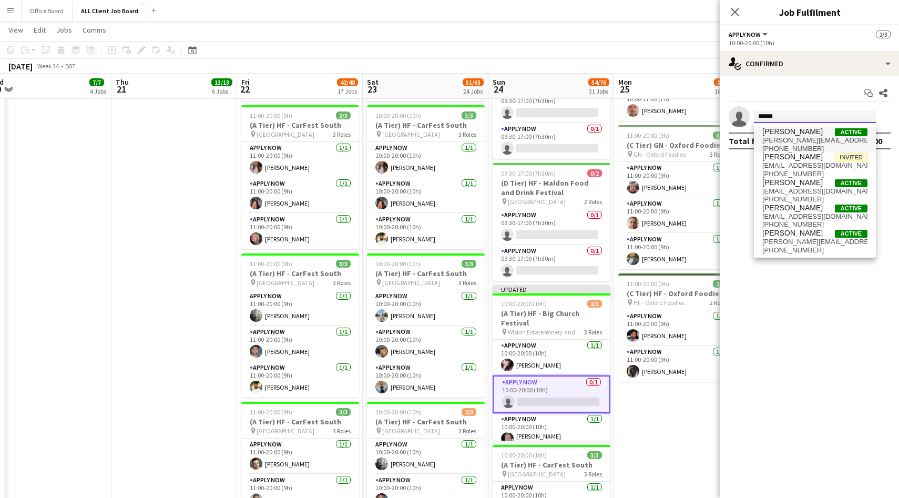
type input "******"
click at [798, 137] on span "grayson.joe@gmail.com" at bounding box center [815, 140] width 105 height 8
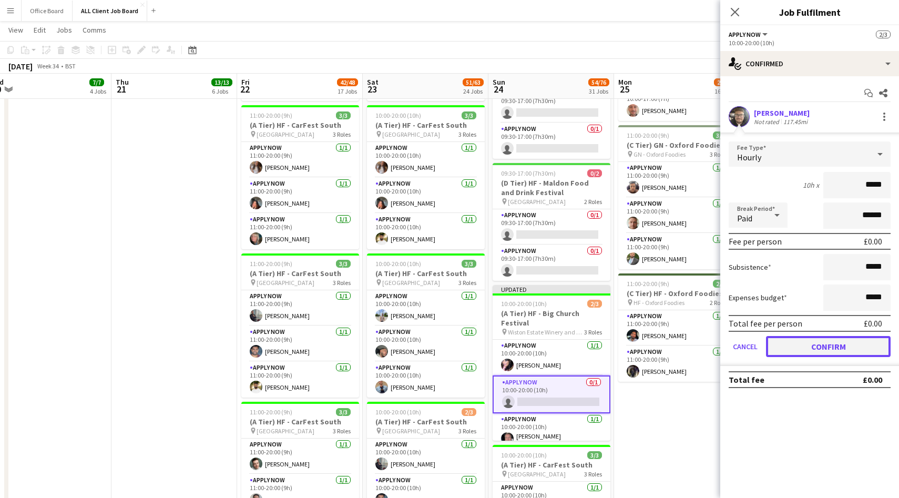
click at [826, 339] on button "Confirm" at bounding box center [828, 346] width 125 height 21
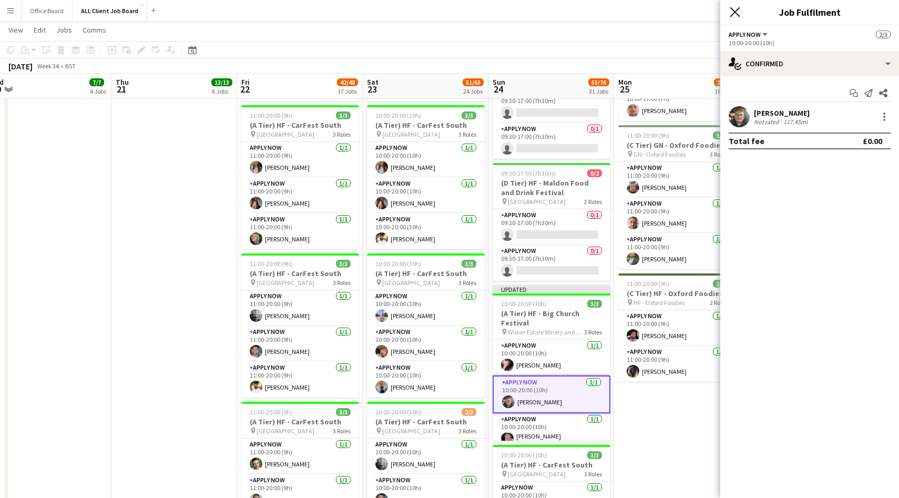
click at [734, 14] on icon at bounding box center [735, 12] width 10 height 10
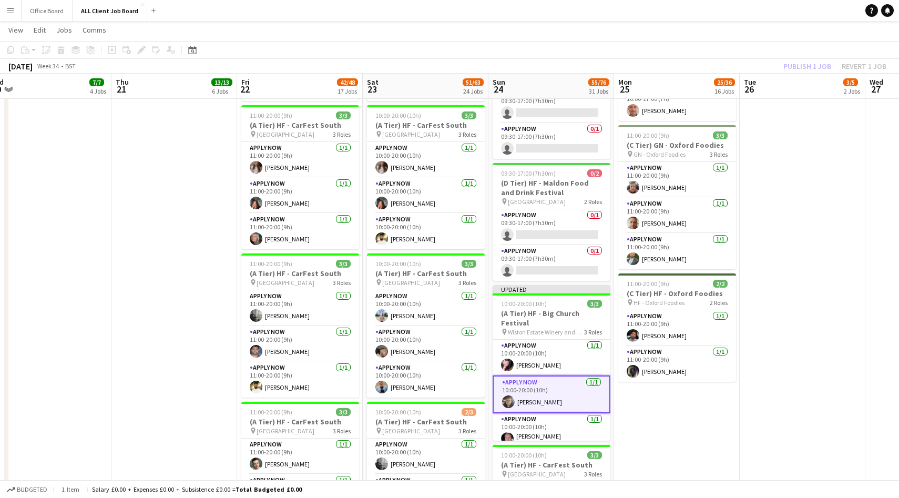
click at [800, 67] on div "Publish 1 job Revert 1 job" at bounding box center [835, 66] width 128 height 14
click at [800, 67] on button "Publish 1 job" at bounding box center [807, 66] width 56 height 14
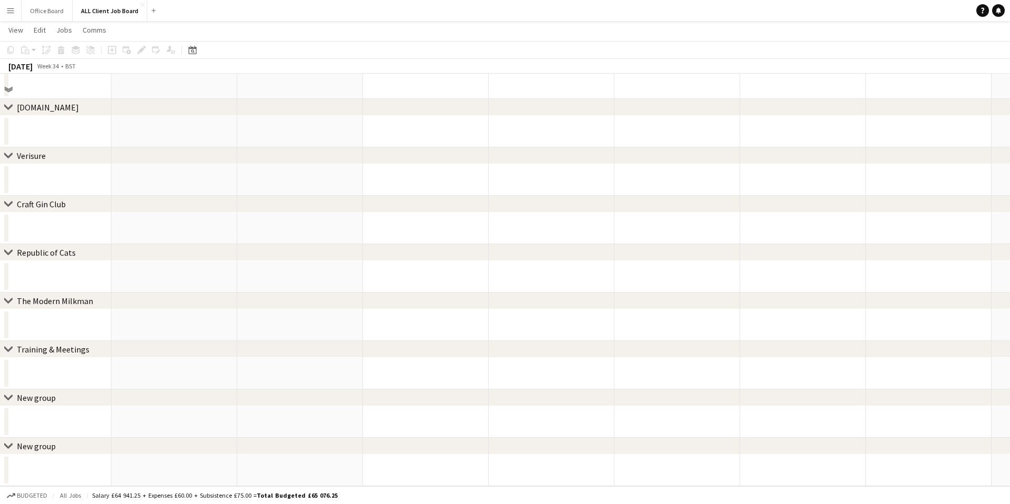
scroll to position [196, 0]
